Goal: Transaction & Acquisition: Purchase product/service

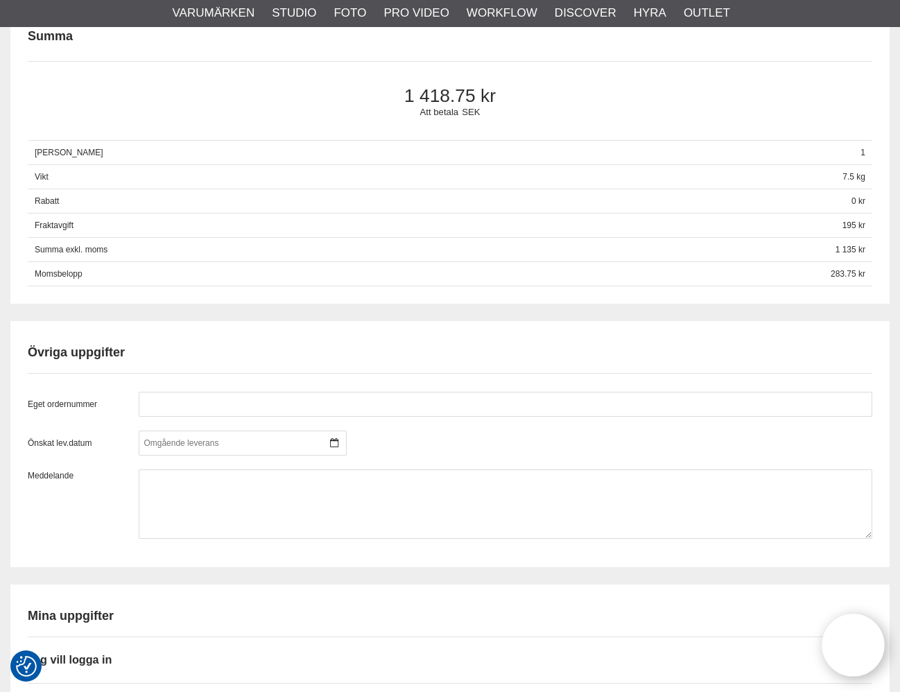
scroll to position [830, 0]
click at [336, 444] on icon at bounding box center [334, 444] width 8 height 10
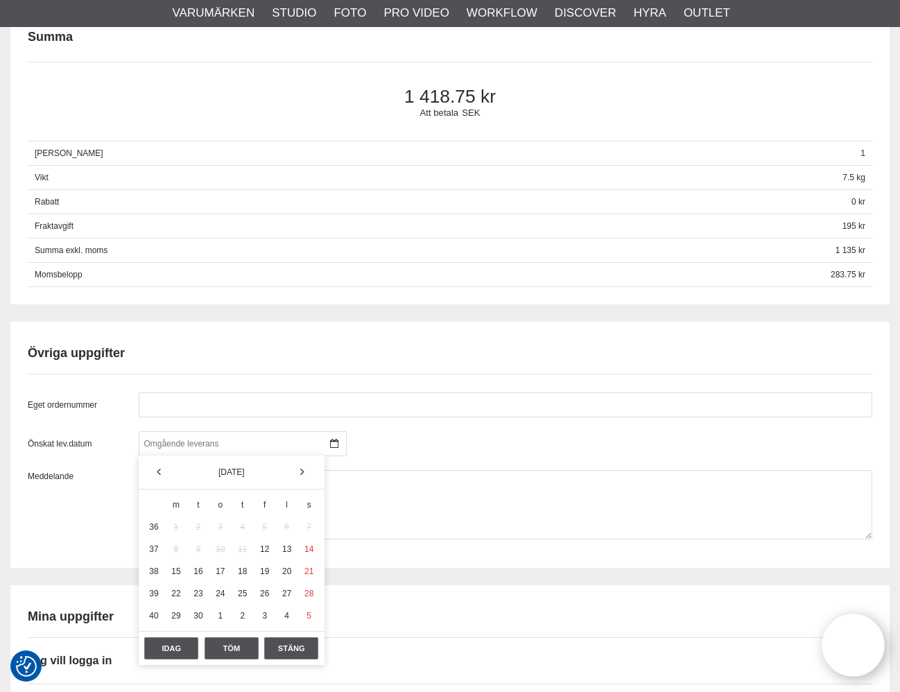
click at [450, 436] on div "Önskat lev.datum" at bounding box center [450, 443] width 845 height 25
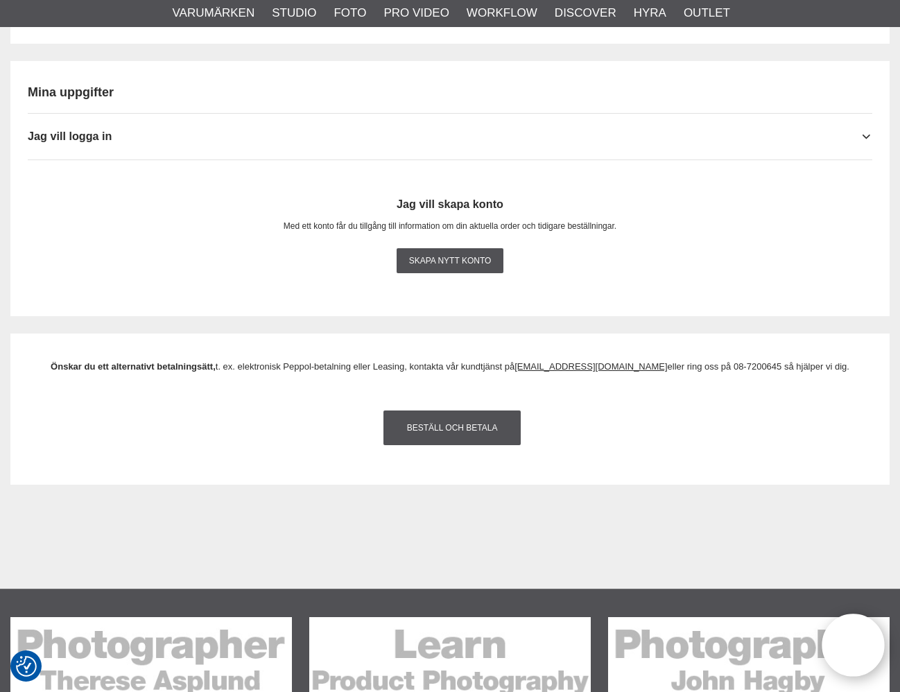
scroll to position [1357, 0]
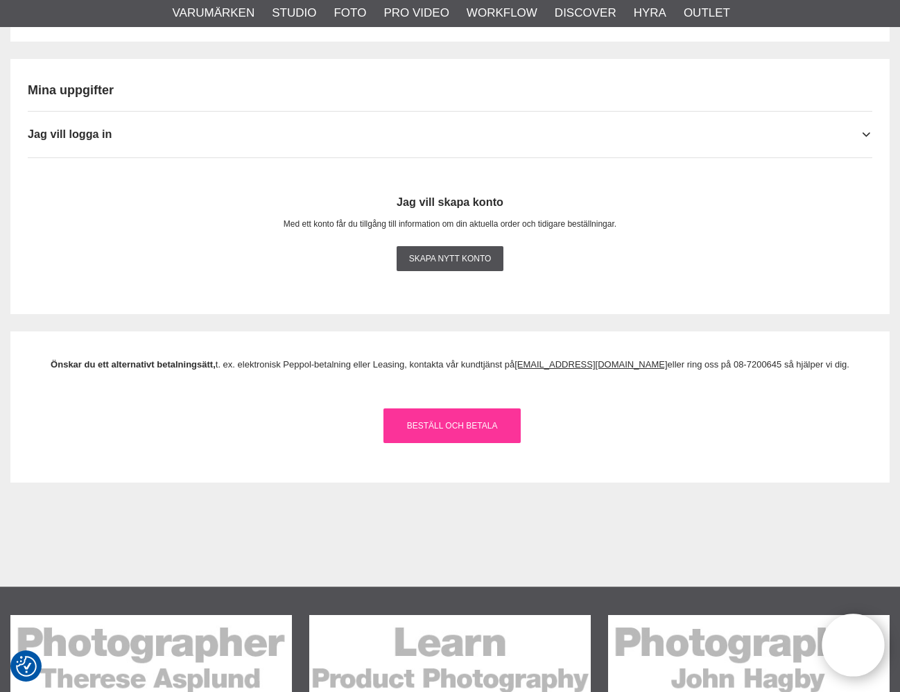
click at [445, 434] on link "Beställ och Betala" at bounding box center [452, 426] width 137 height 35
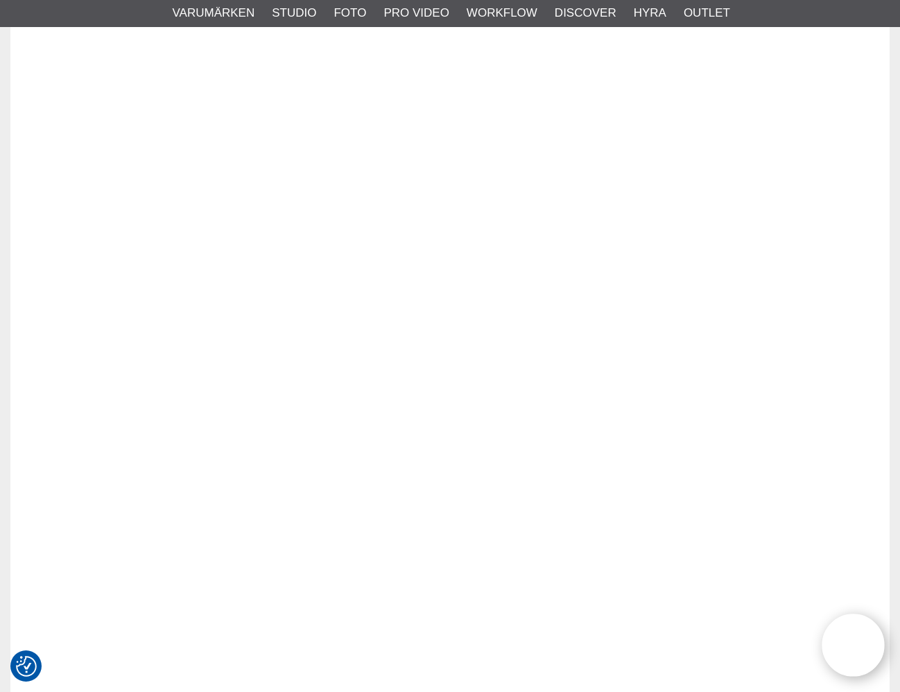
scroll to position [0, 0]
